Goal: Check status: Check status

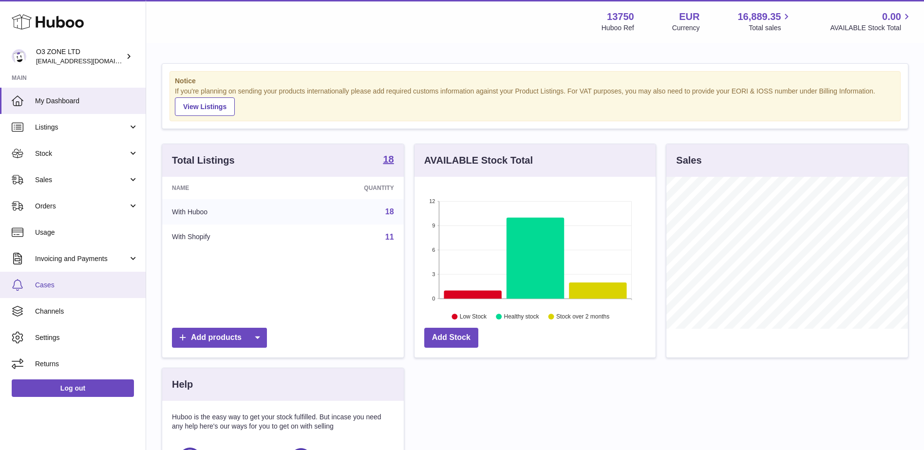
scroll to position [152, 241]
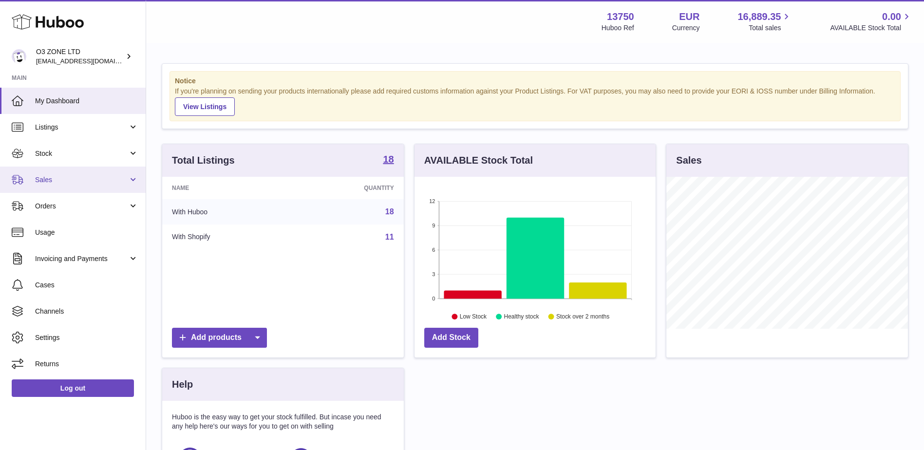
click at [67, 180] on span "Sales" at bounding box center [81, 179] width 93 height 9
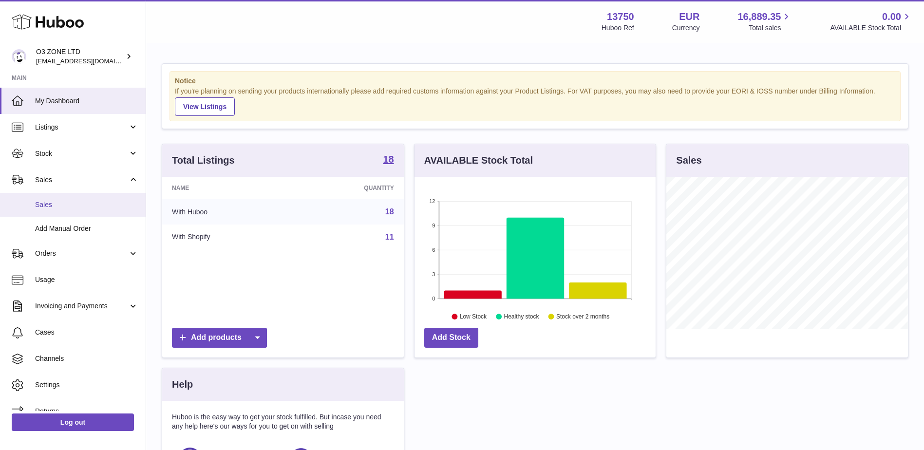
click at [67, 200] on span "Sales" at bounding box center [86, 204] width 103 height 9
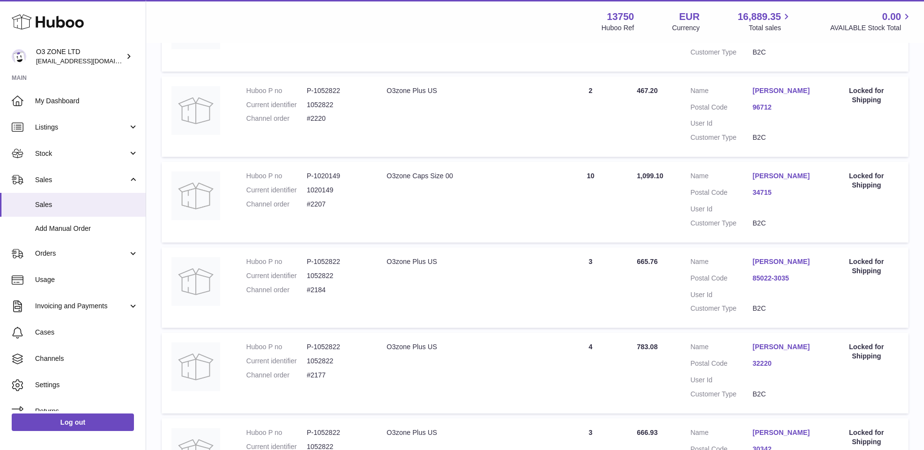
scroll to position [760, 0]
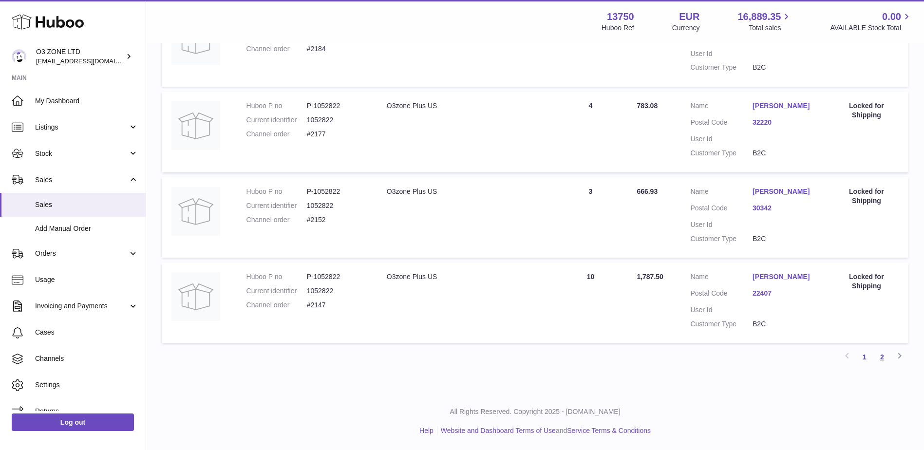
click at [882, 357] on link "2" at bounding box center [882, 357] width 18 height 18
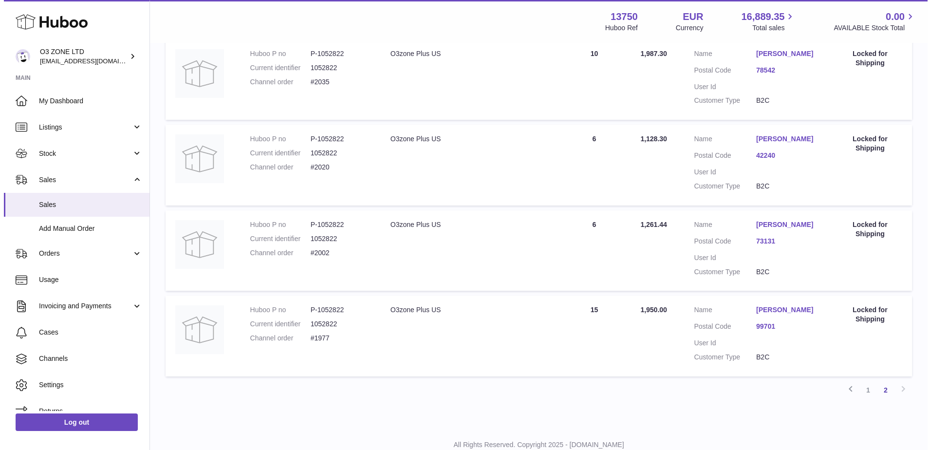
scroll to position [703, 0]
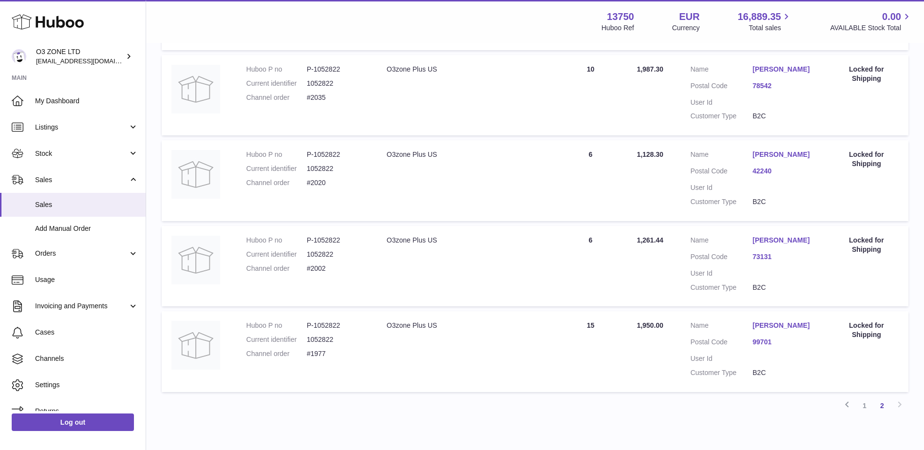
click at [771, 329] on link "[PERSON_NAME]" at bounding box center [783, 325] width 62 height 9
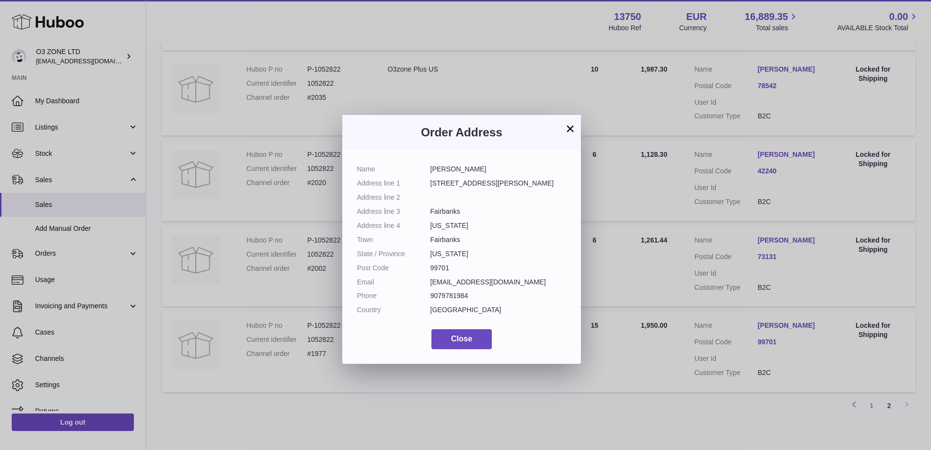
click at [572, 129] on button "×" at bounding box center [570, 129] width 12 height 12
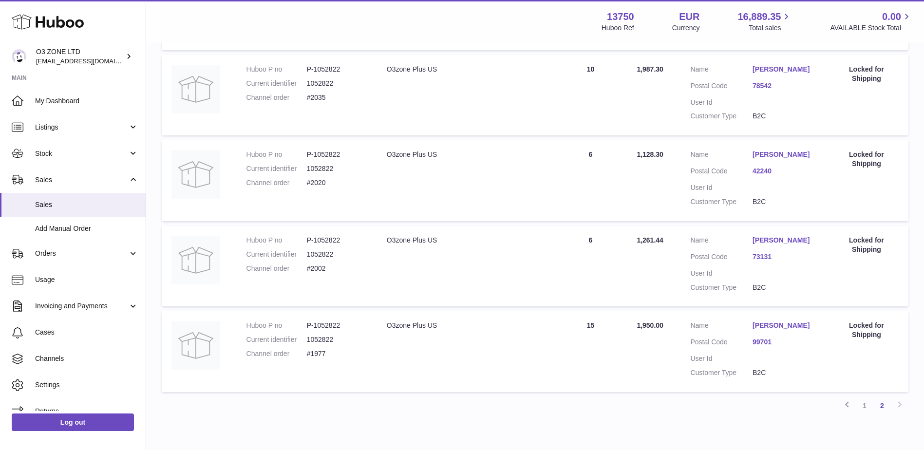
click at [766, 343] on link "99701" at bounding box center [783, 341] width 62 height 9
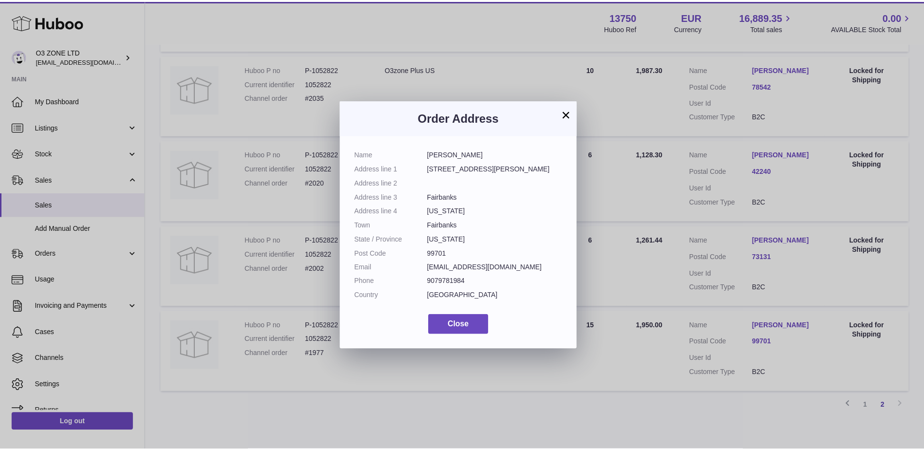
scroll to position [0, 0]
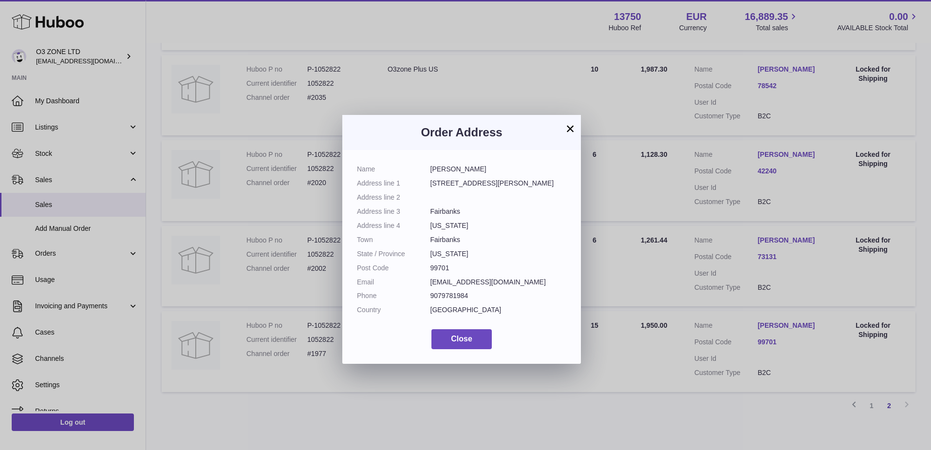
click at [573, 127] on button "×" at bounding box center [570, 129] width 12 height 12
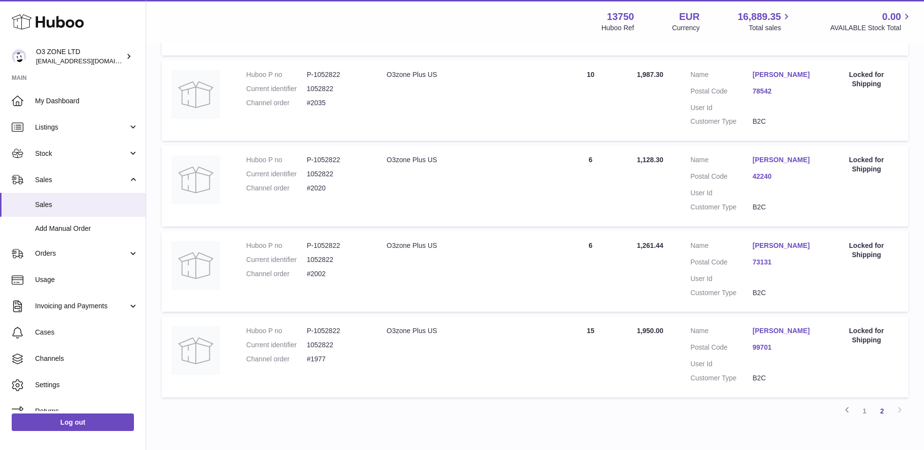
scroll to position [751, 0]
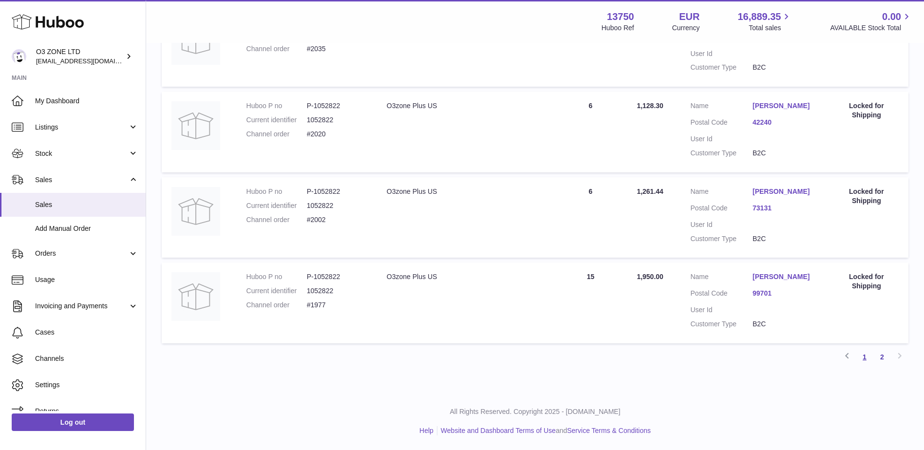
click at [869, 358] on link "1" at bounding box center [864, 357] width 18 height 18
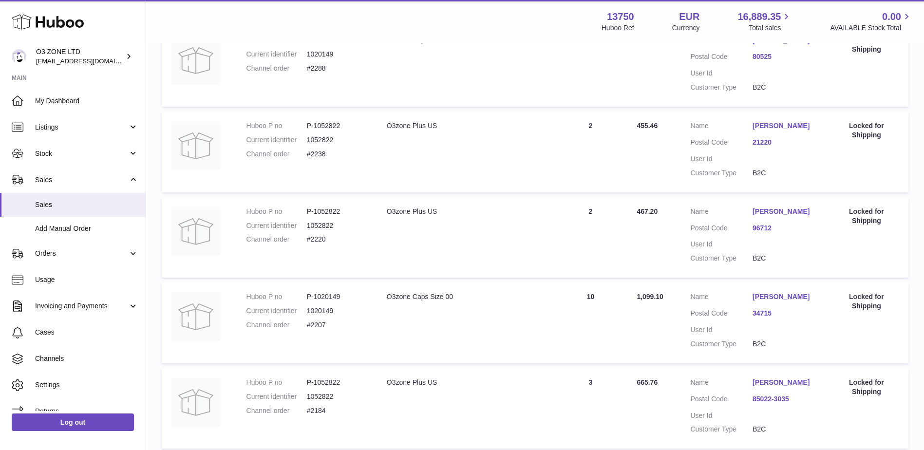
scroll to position [730, 0]
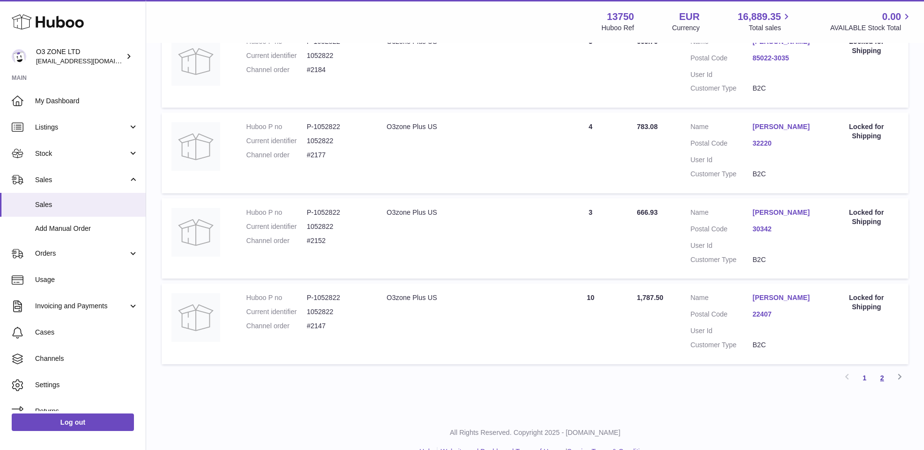
click at [884, 386] on link "2" at bounding box center [882, 378] width 18 height 18
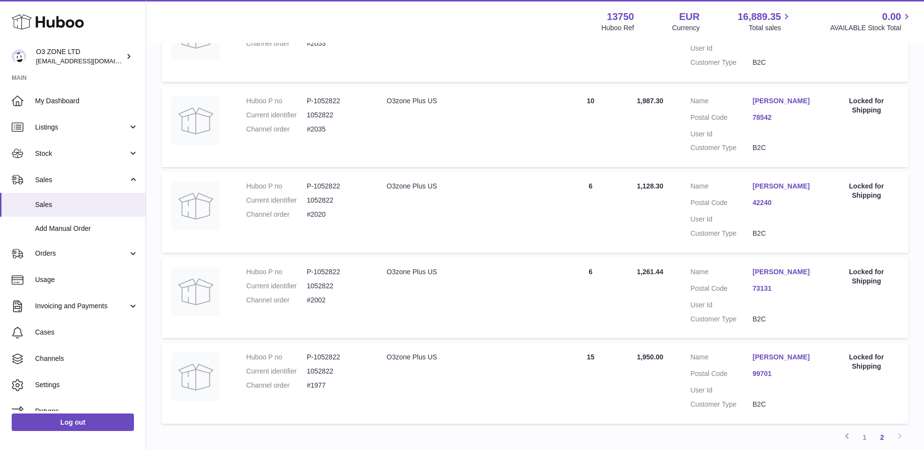
scroll to position [677, 0]
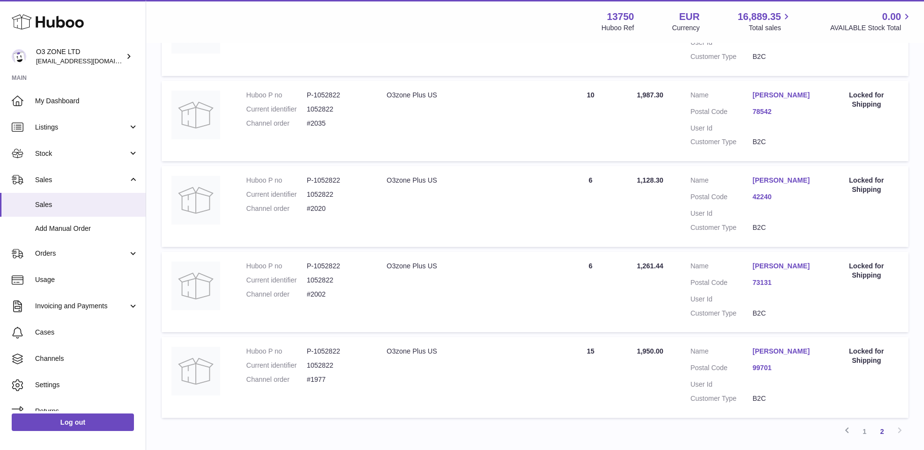
click at [317, 379] on dd "#1977" at bounding box center [337, 379] width 60 height 9
copy dd "1977"
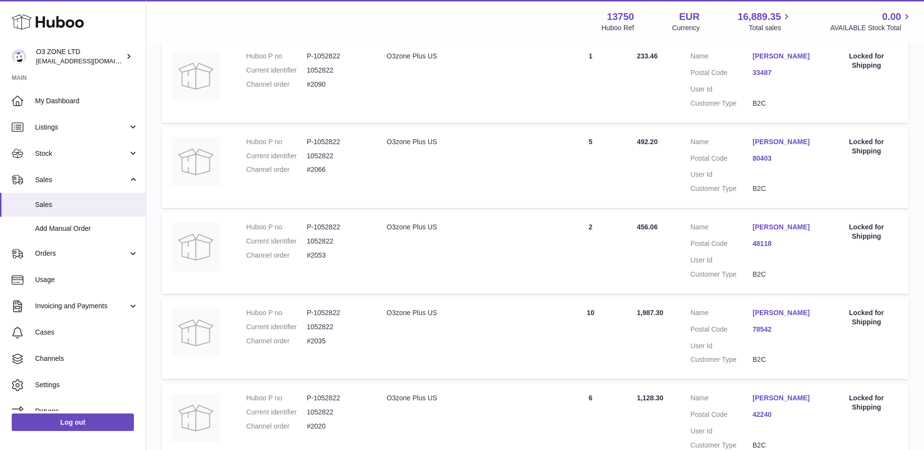
scroll to position [433, 0]
